Goal: Task Accomplishment & Management: Manage account settings

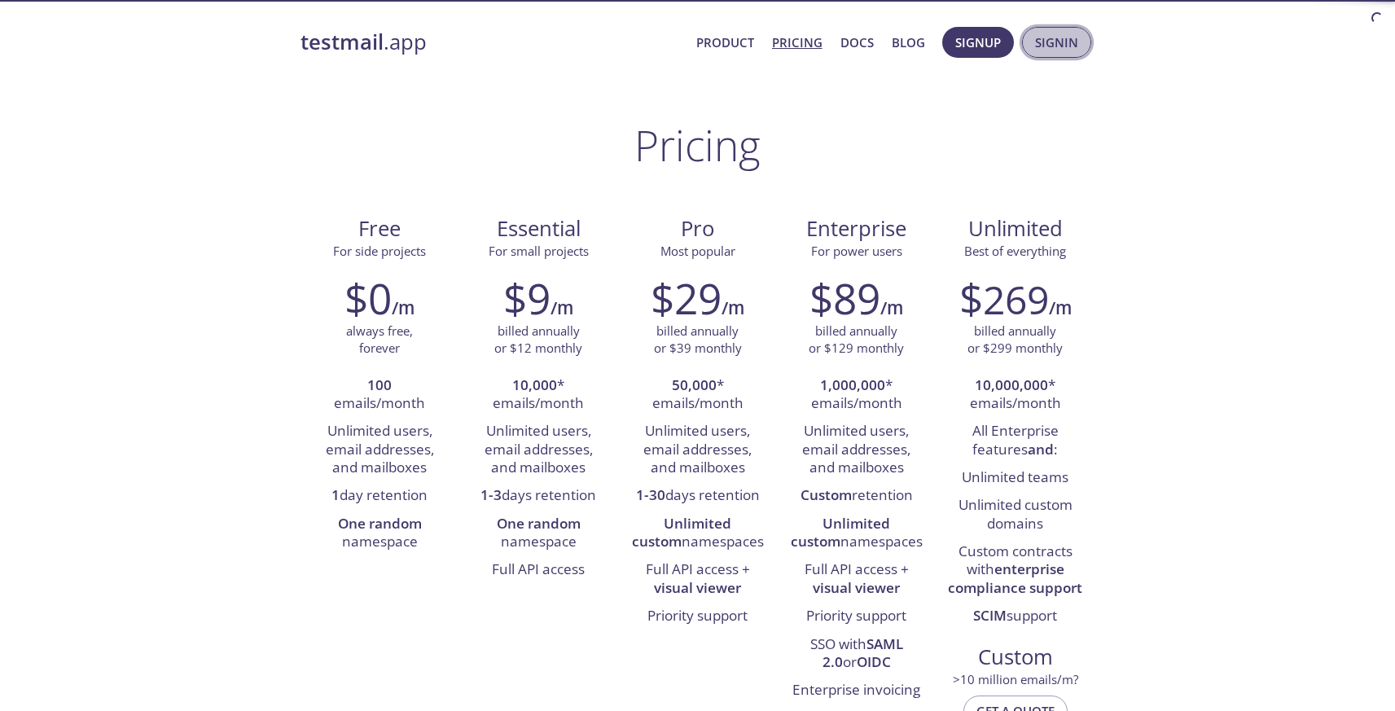
click at [1051, 45] on span "Signin" at bounding box center [1056, 42] width 43 height 21
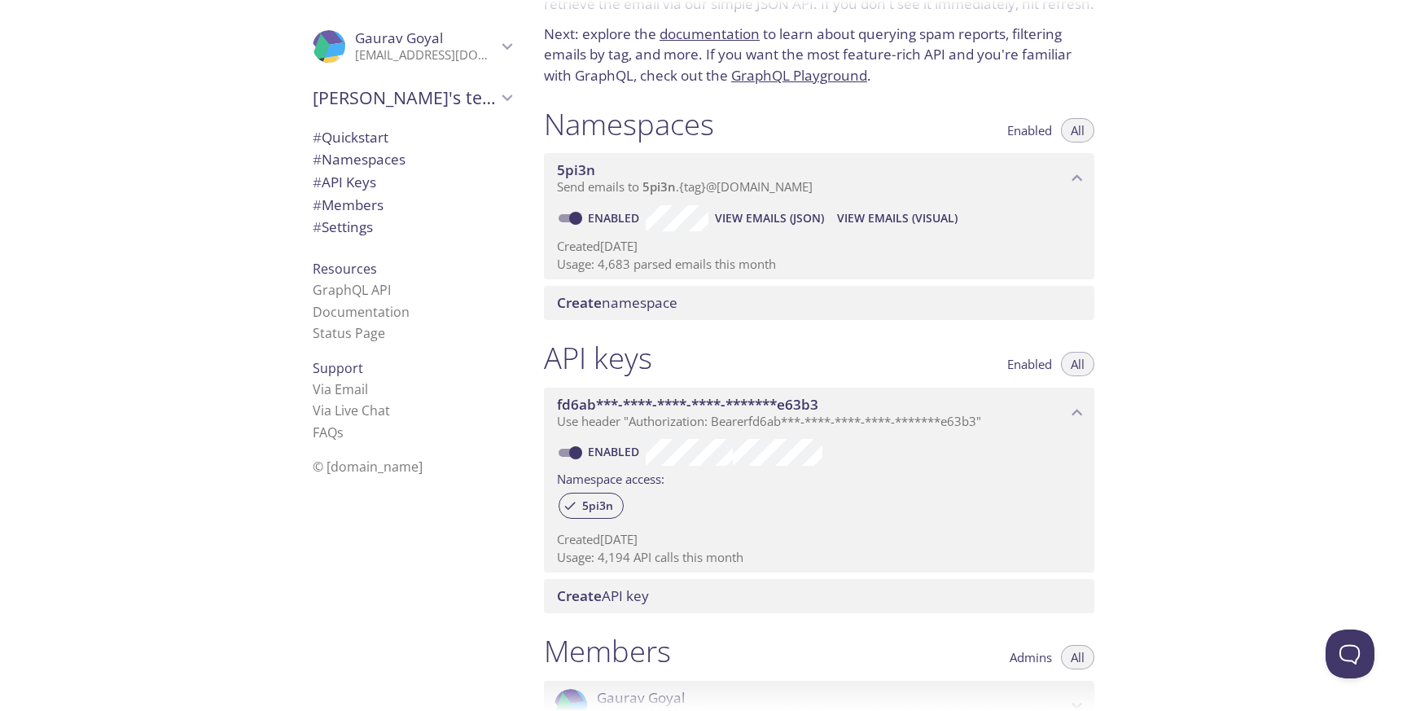
scroll to position [138, 0]
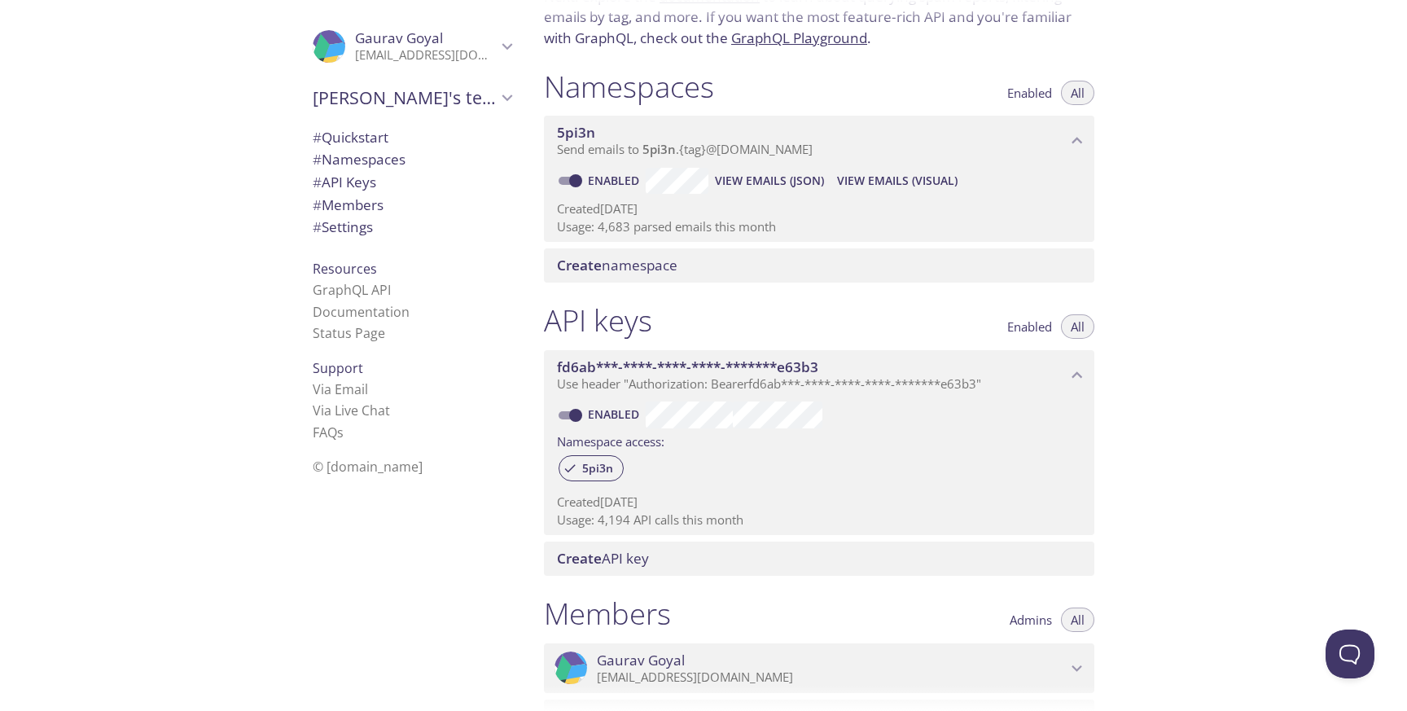
drag, startPoint x: 561, startPoint y: 132, endPoint x: 744, endPoint y: 90, distance: 187.9
click at [744, 90] on div "Namespaces Enabled All 5pi3n Send emails to 5pi3n . {tag} @[DOMAIN_NAME] Enable…" at bounding box center [819, 176] width 577 height 235
